Goal: Navigation & Orientation: Find specific page/section

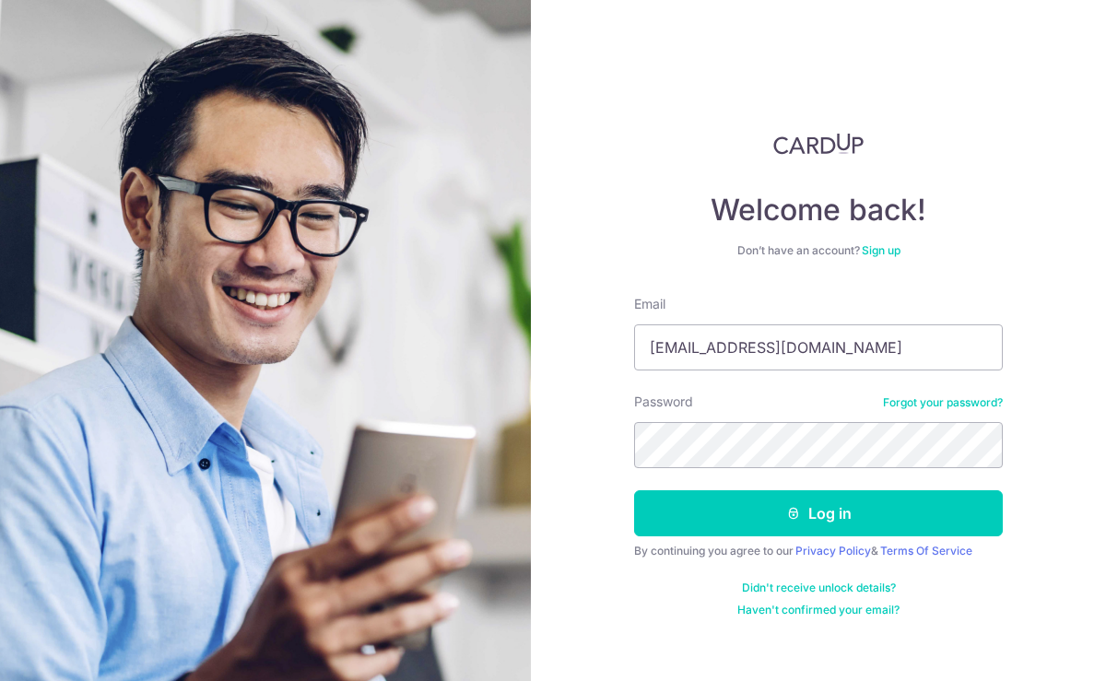
type input "[EMAIL_ADDRESS][DOMAIN_NAME]"
click at [634, 490] on button "Log in" at bounding box center [818, 513] width 369 height 46
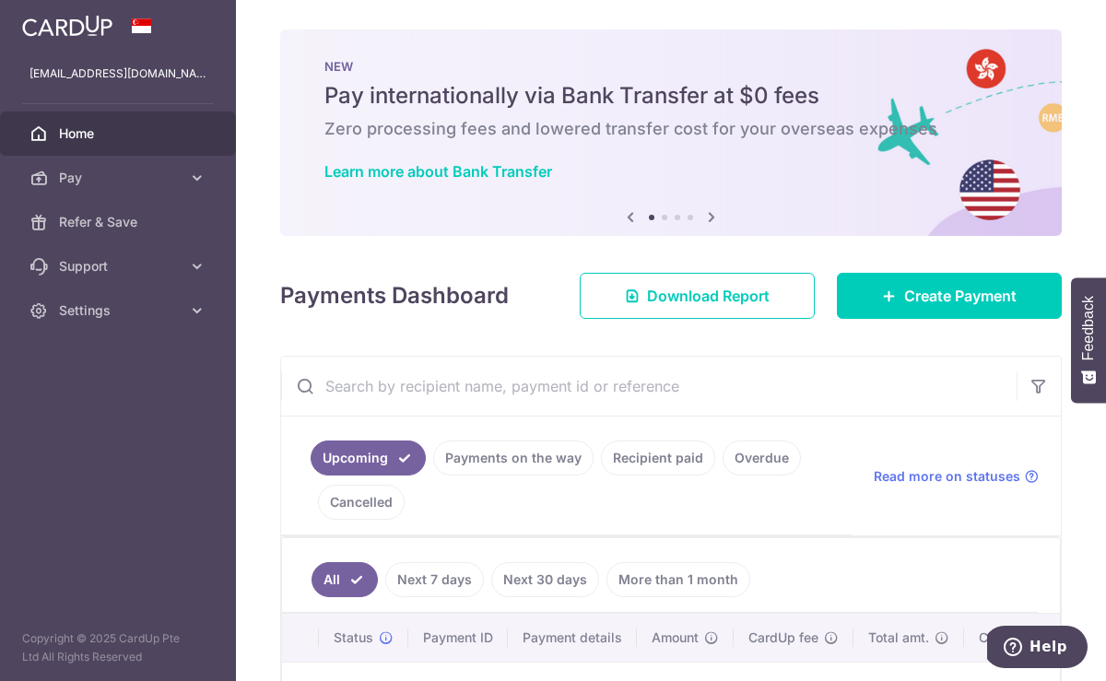
scroll to position [264, 0]
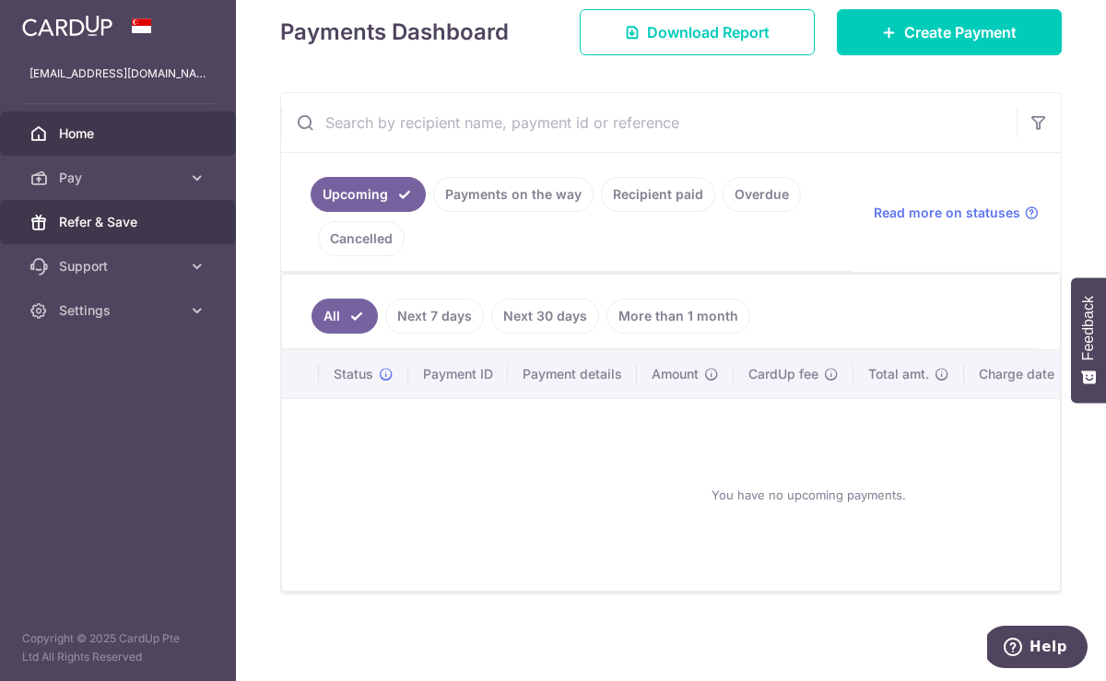
click at [115, 226] on span "Refer & Save" at bounding box center [120, 222] width 122 height 18
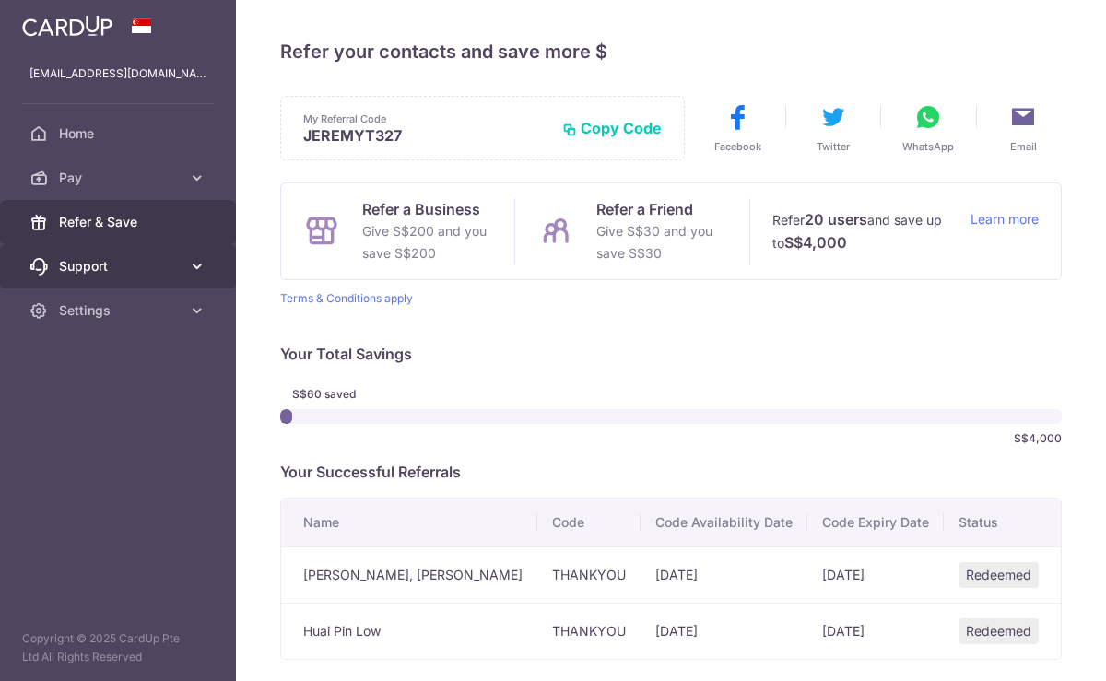
click at [103, 265] on span "Support" at bounding box center [120, 266] width 122 height 18
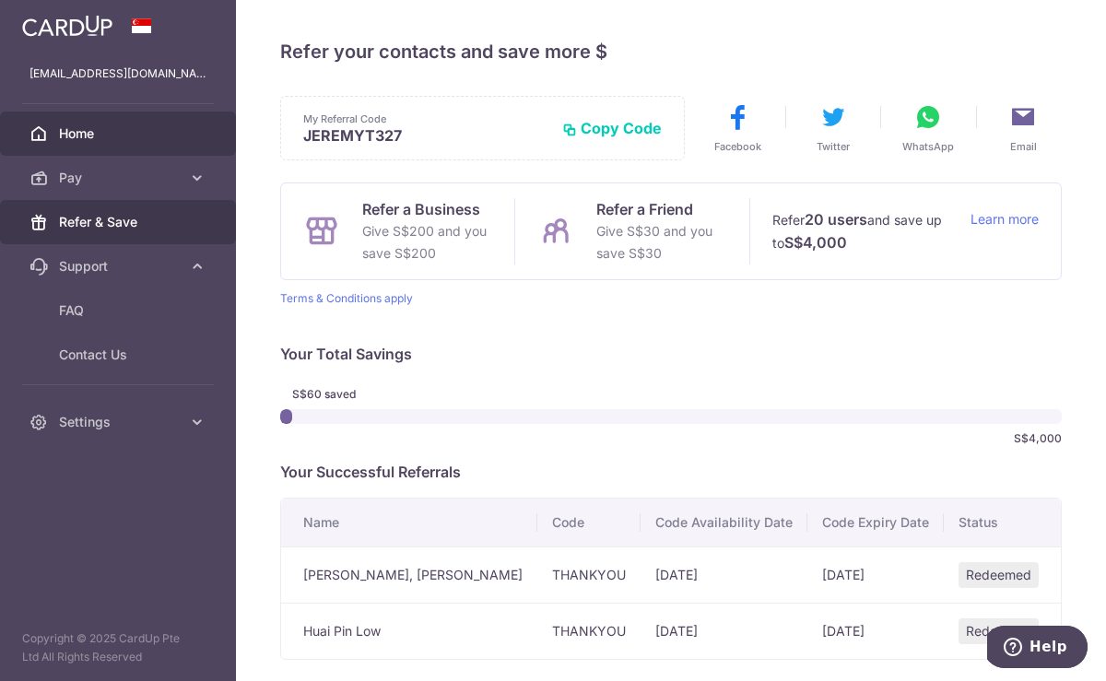
click at [72, 124] on span "Home" at bounding box center [120, 133] width 122 height 18
